Goal: Transaction & Acquisition: Purchase product/service

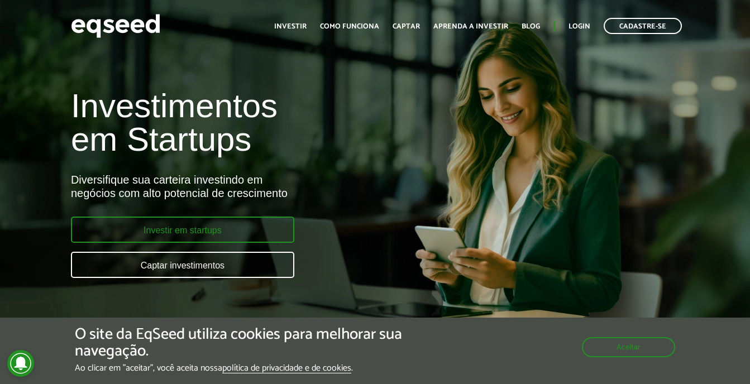
drag, startPoint x: 0, startPoint y: 0, endPoint x: 208, endPoint y: 227, distance: 308.0
click at [208, 227] on link "Investir em startups" at bounding box center [182, 230] width 223 height 26
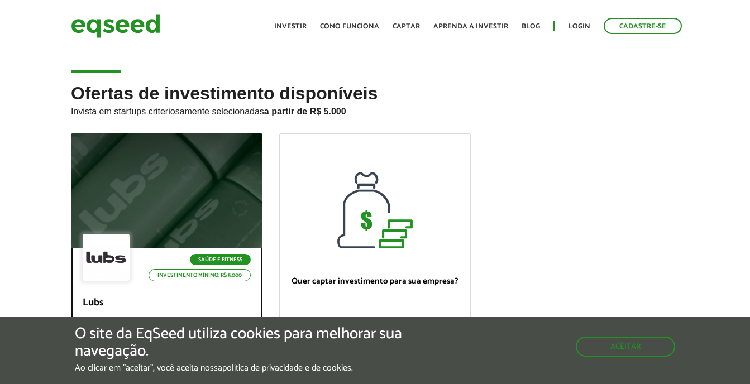
click at [237, 182] on div at bounding box center [167, 190] width 230 height 137
